Goal: Task Accomplishment & Management: Use online tool/utility

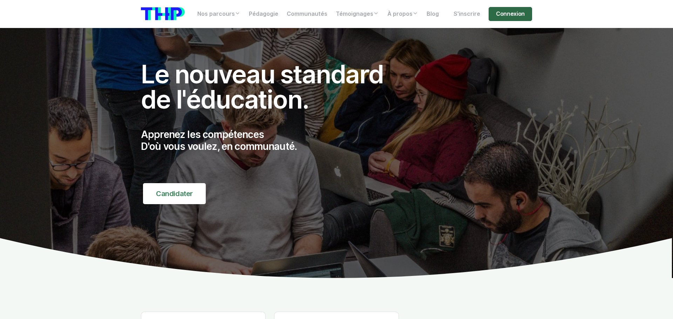
click at [501, 12] on link "Connexion" at bounding box center [510, 14] width 43 height 14
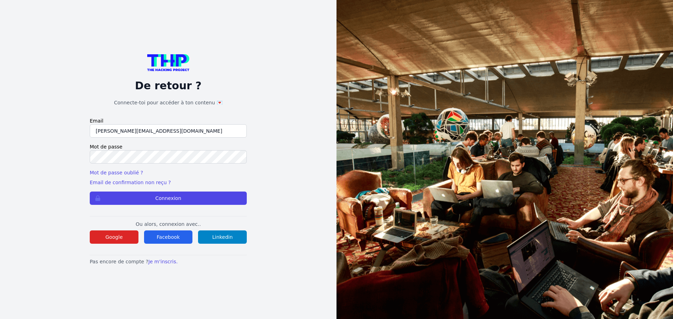
drag, startPoint x: 170, startPoint y: 134, endPoint x: 73, endPoint y: 131, distance: 97.2
click at [73, 131] on div "De retour ? Connecte-toi pour accéder à ton contenu 💌 Email [PERSON_NAME][EMAIL…" at bounding box center [168, 159] width 292 height 319
type input "l"
type input "[PERSON_NAME][EMAIL_ADDRESS][PERSON_NAME][DOMAIN_NAME]"
click at [70, 158] on div "De retour ? Connecte-toi pour accéder à ton contenu 💌 Email [PERSON_NAME][EMAIL…" at bounding box center [168, 159] width 292 height 319
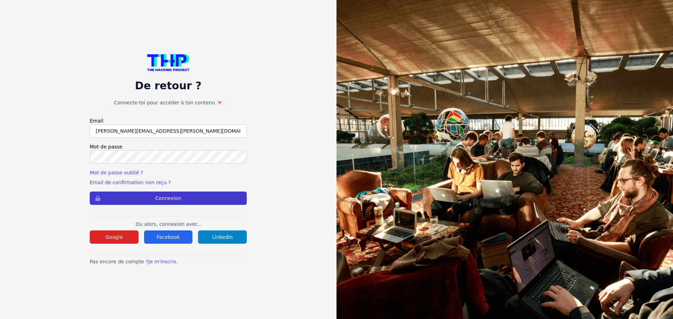
click at [114, 201] on button "Connexion" at bounding box center [168, 198] width 157 height 13
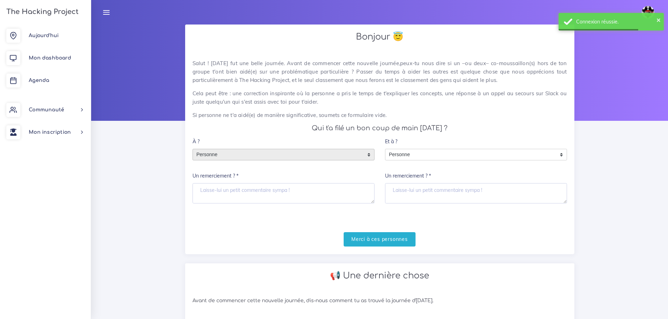
click at [248, 157] on span "Personne" at bounding box center [278, 154] width 171 height 11
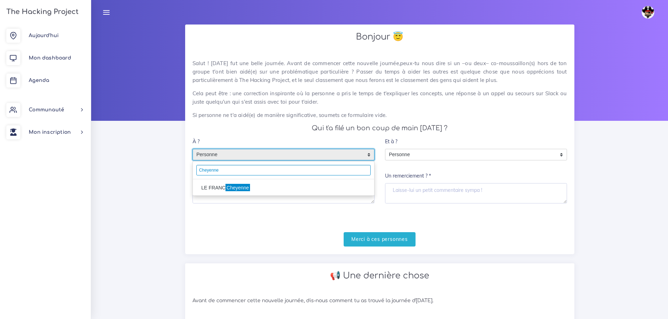
type input "Cheyenne"
click at [236, 188] on mark "Cheyenne" at bounding box center [237, 188] width 24 height 8
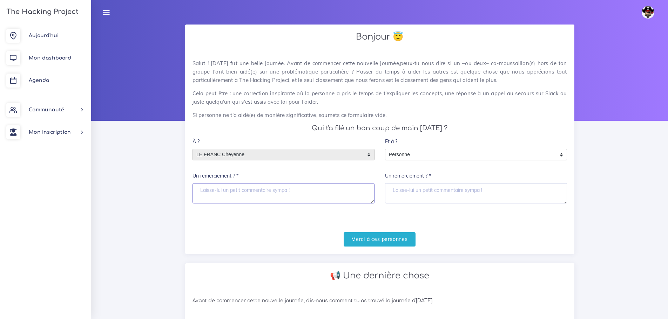
click at [237, 192] on textarea "Un remerciement ? *" at bounding box center [283, 193] width 182 height 20
click at [248, 195] on textarea "Merci a toi" at bounding box center [283, 193] width 182 height 20
type textarea "Merci a toi"
click at [380, 243] on input "Merci à ces personnes" at bounding box center [380, 239] width 72 height 14
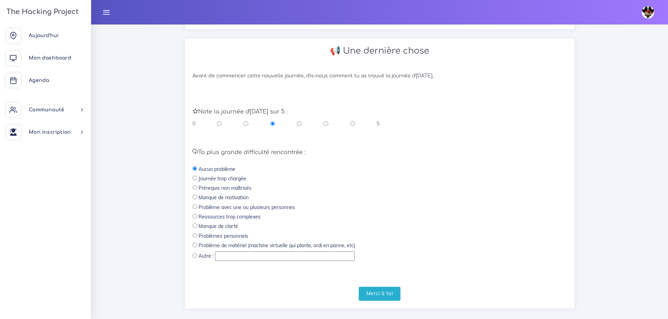
scroll to position [140, 0]
click at [352, 121] on input "radio" at bounding box center [352, 122] width 5 height 7
radio input "true"
click at [378, 293] on input "Merci à toi" at bounding box center [380, 293] width 42 height 14
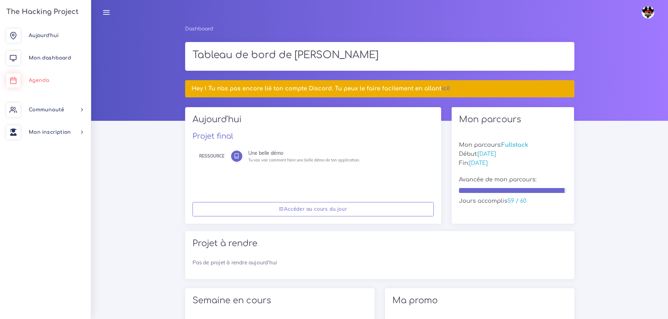
click at [49, 83] on span "Agenda" at bounding box center [39, 80] width 20 height 5
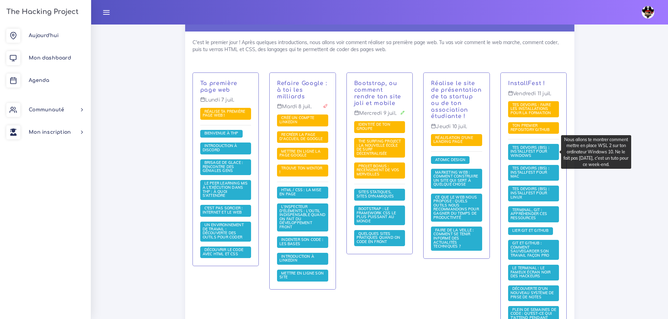
scroll to position [140, 0]
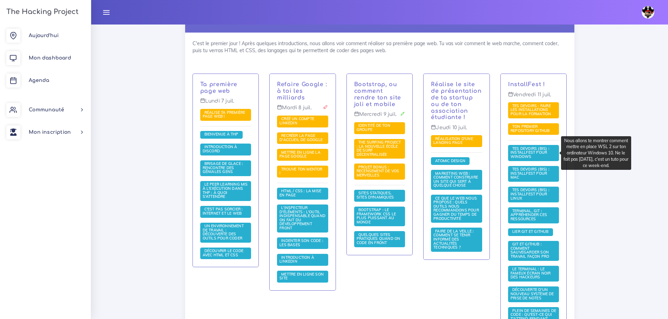
click at [526, 151] on span "Tes devoirs (bis) : Installfest pour Windows" at bounding box center [529, 152] width 39 height 13
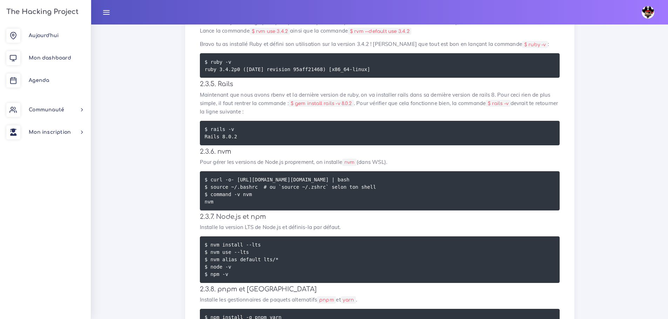
scroll to position [1823, 0]
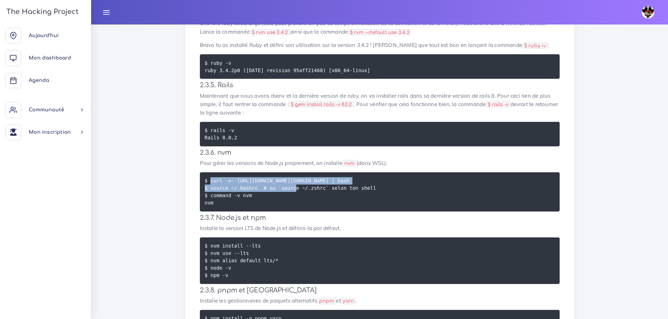
drag, startPoint x: 211, startPoint y: 182, endPoint x: 424, endPoint y: 185, distance: 213.5
click at [424, 185] on pre "$ curl -o- https://raw.githubusercontent.com/nvm-sh/nvm/v0.39.7/install.sh | ba…" at bounding box center [380, 191] width 360 height 39
copy code "curl -o- https://raw.githubusercontent.com/nvm-sh/nvm/v0.39.7/install.sh | bash"
